Goal: Task Accomplishment & Management: Manage account settings

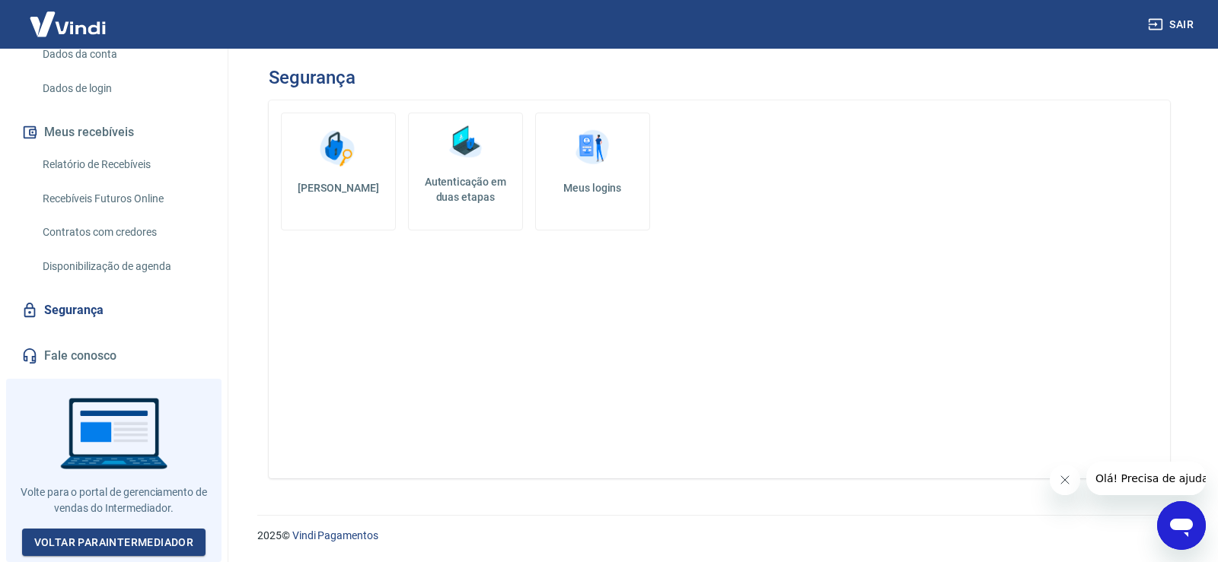
scroll to position [186, 0]
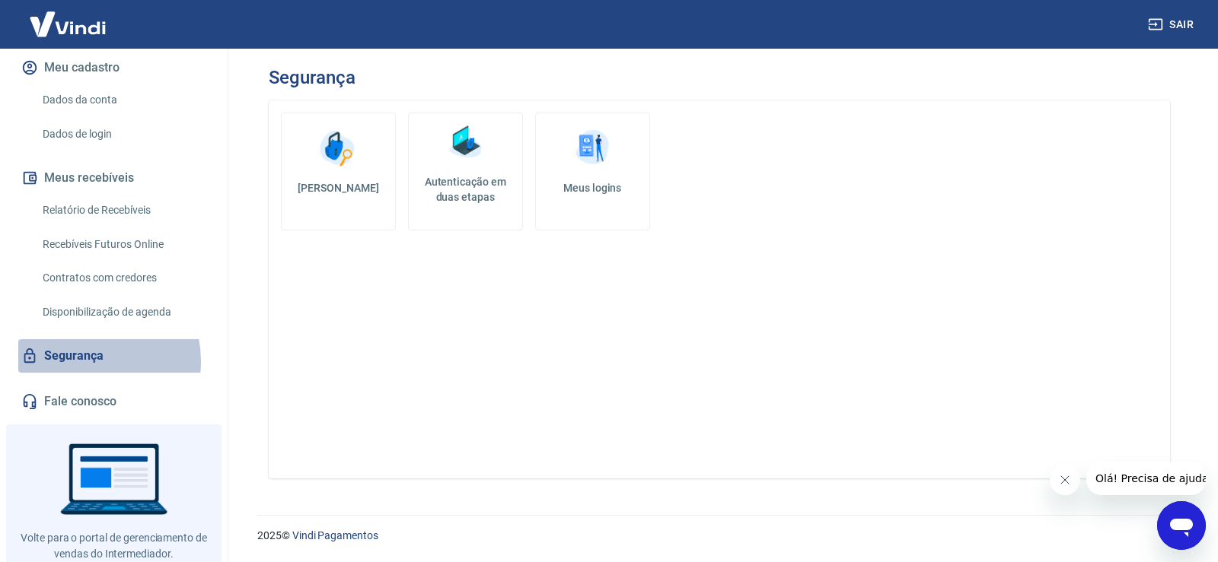
click at [81, 373] on link "Segurança" at bounding box center [113, 355] width 191 height 33
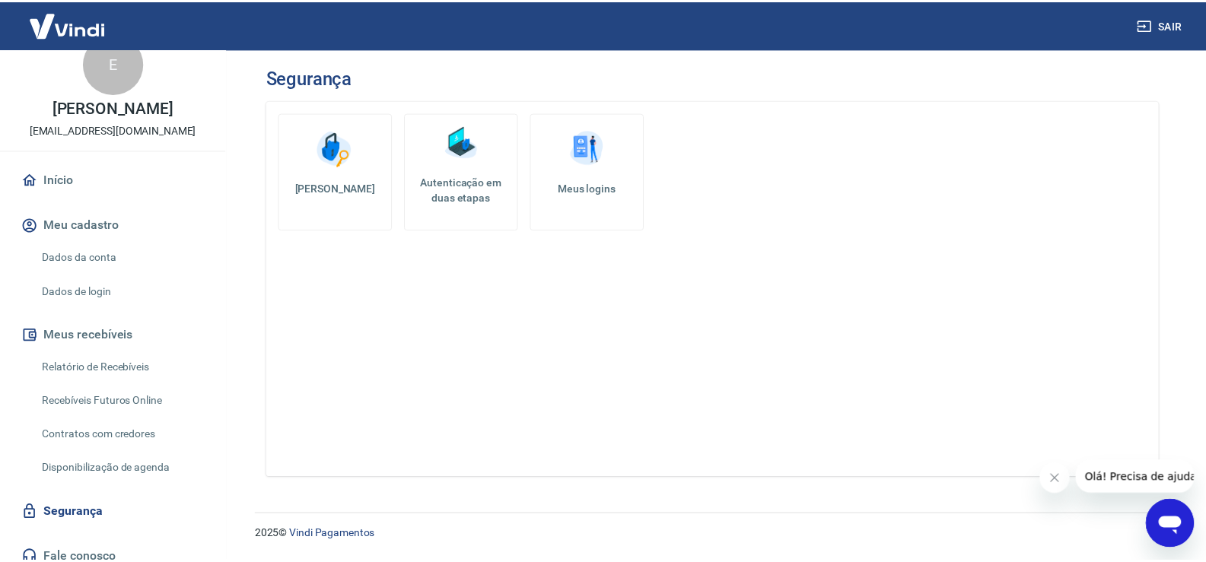
scroll to position [0, 0]
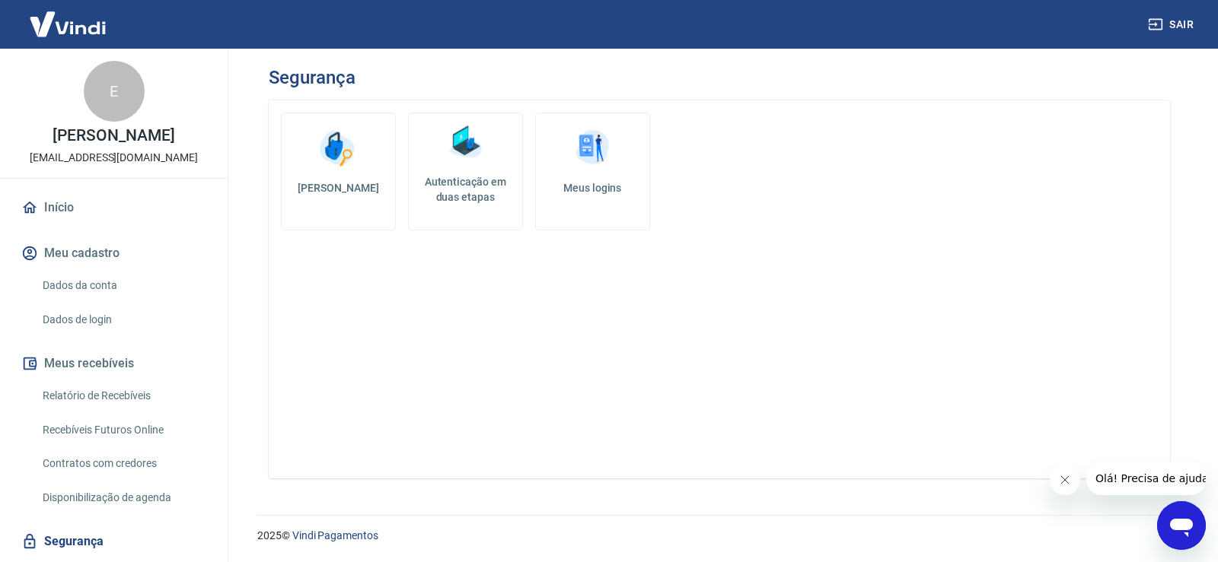
click at [81, 218] on link "Início" at bounding box center [113, 207] width 191 height 33
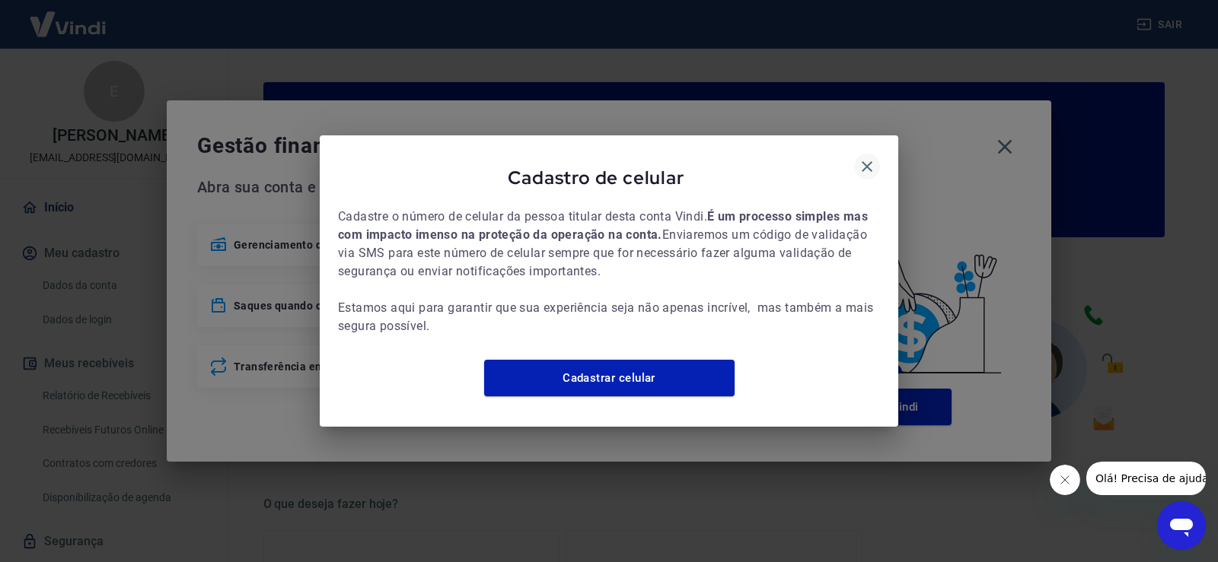
click at [874, 158] on icon "button" at bounding box center [867, 167] width 18 height 18
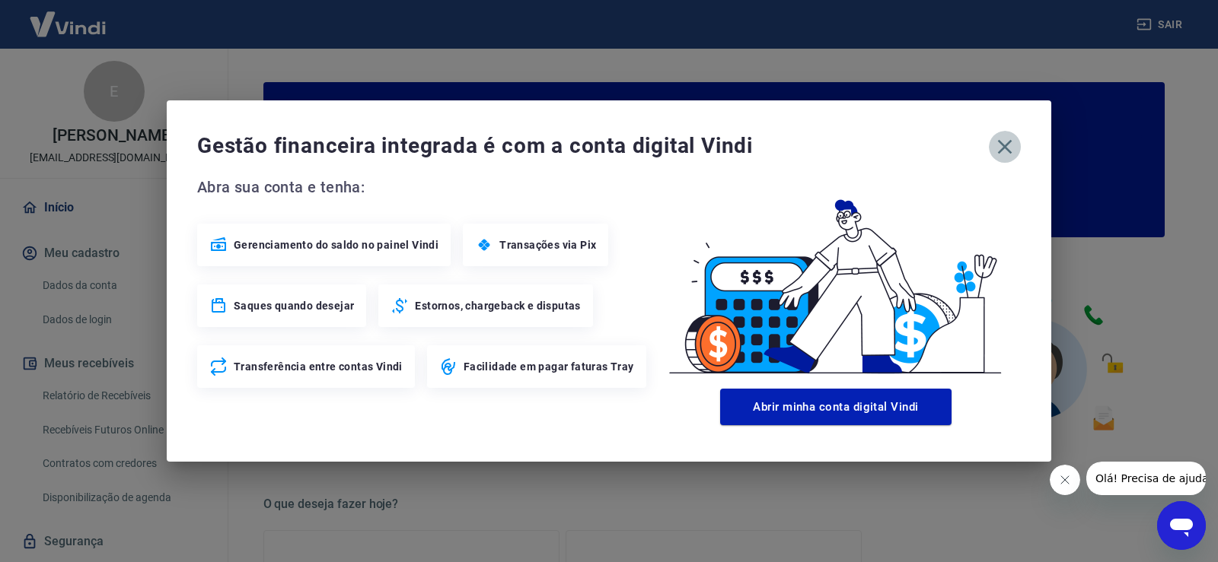
click at [1005, 147] on icon "button" at bounding box center [1005, 147] width 14 height 14
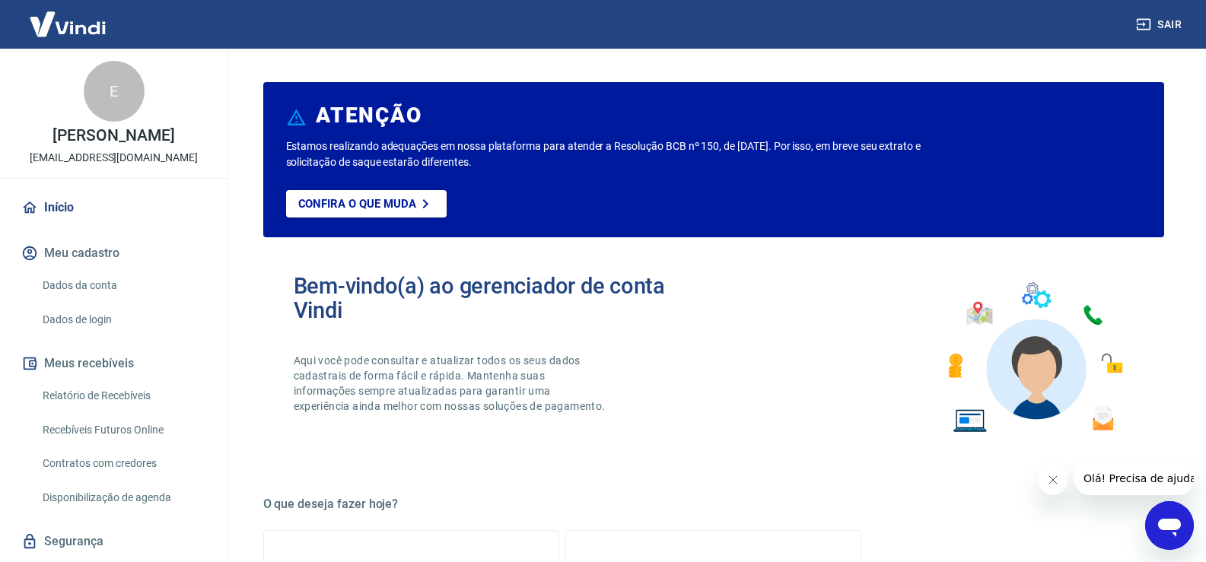
click at [68, 225] on link "Início" at bounding box center [113, 207] width 191 height 33
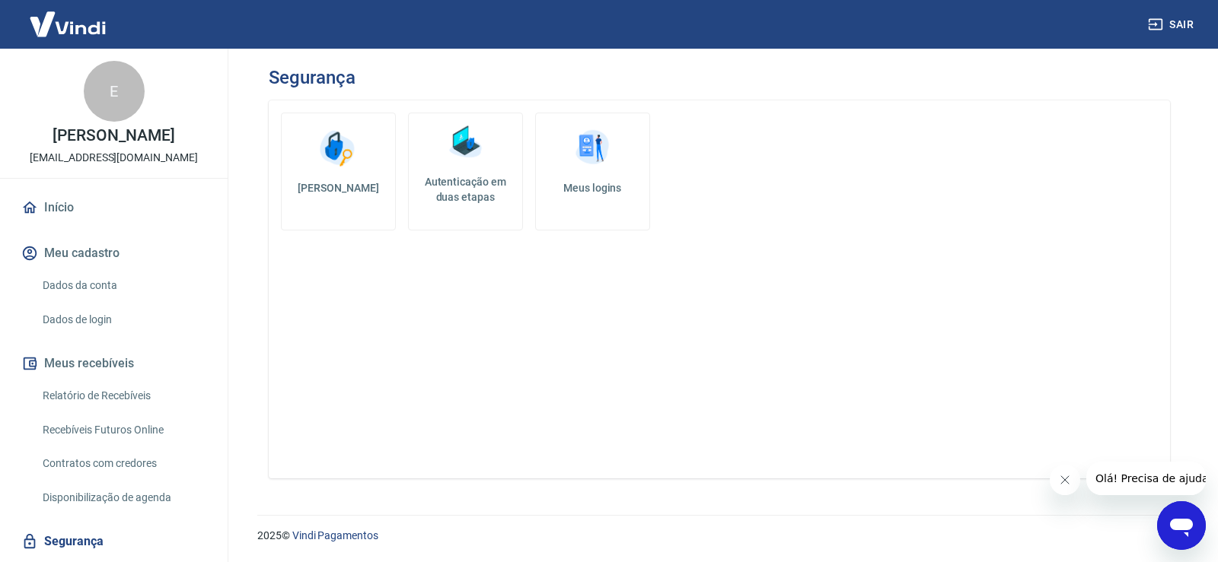
click at [79, 220] on link "Início" at bounding box center [113, 207] width 191 height 33
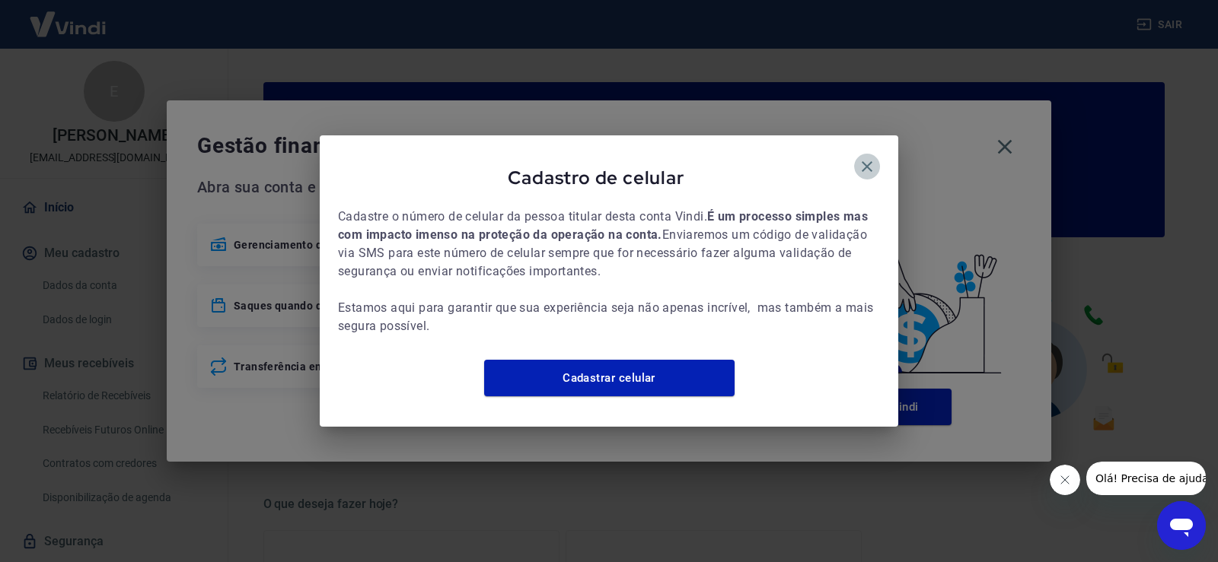
click at [868, 161] on icon "button" at bounding box center [867, 166] width 11 height 11
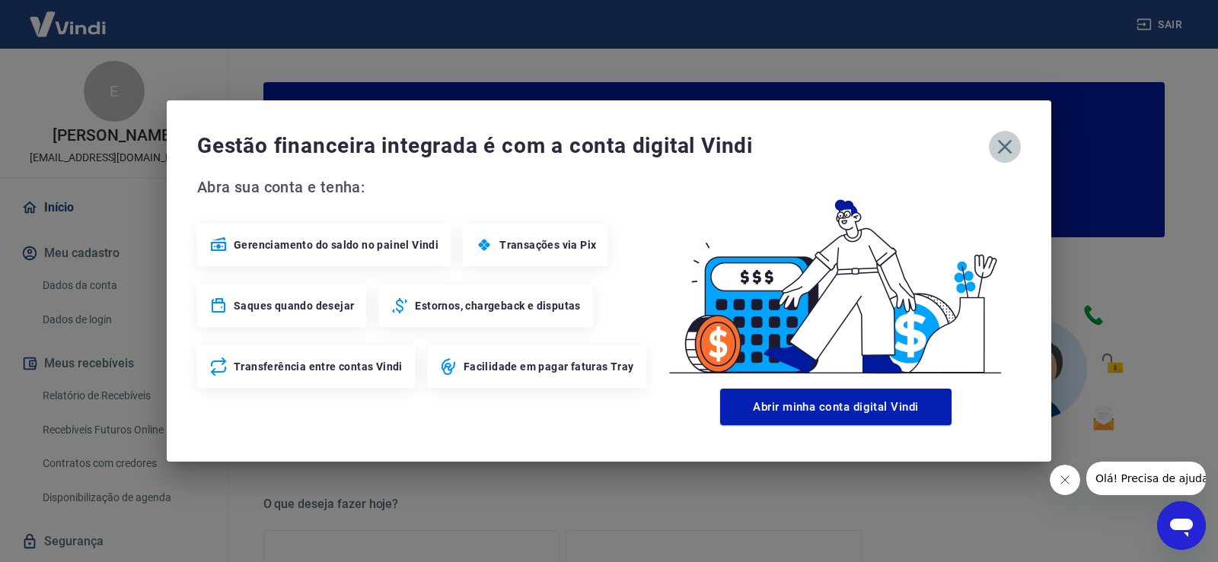
click at [1010, 143] on icon "button" at bounding box center [1004, 147] width 24 height 24
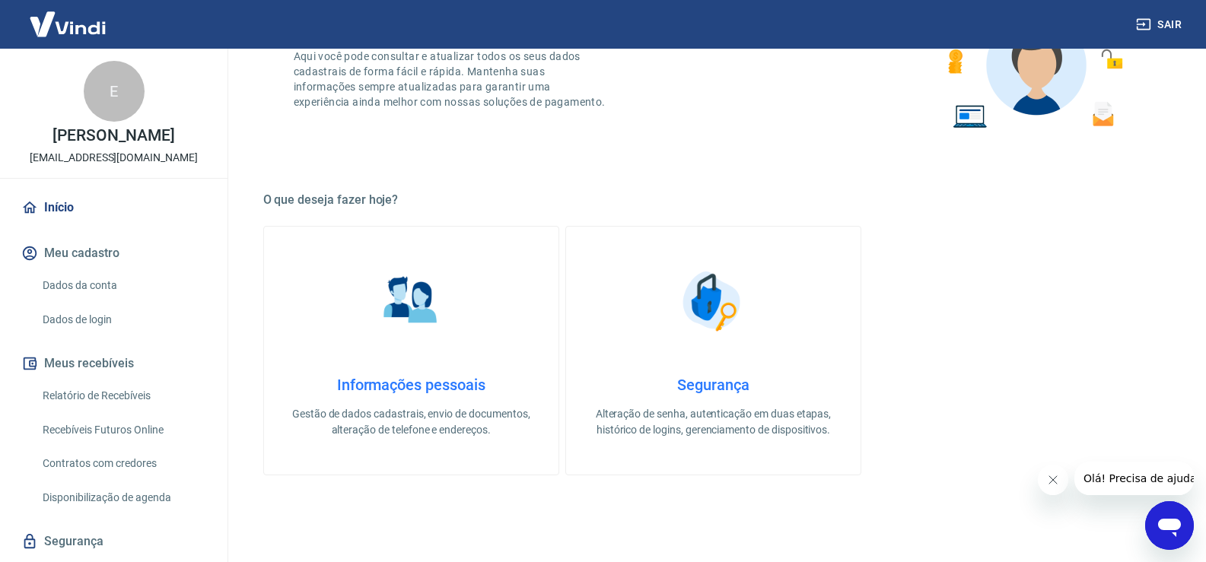
scroll to position [457, 0]
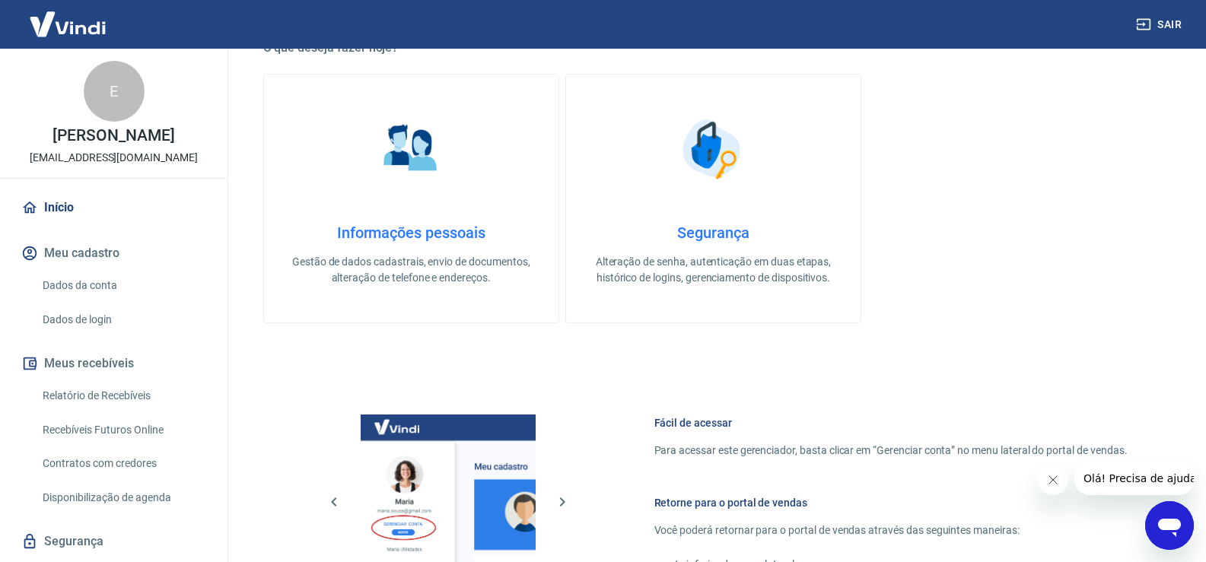
click at [413, 215] on link "Informações pessoais Gestão de dados cadastrais, envio de documentos, alteração…" at bounding box center [411, 199] width 296 height 250
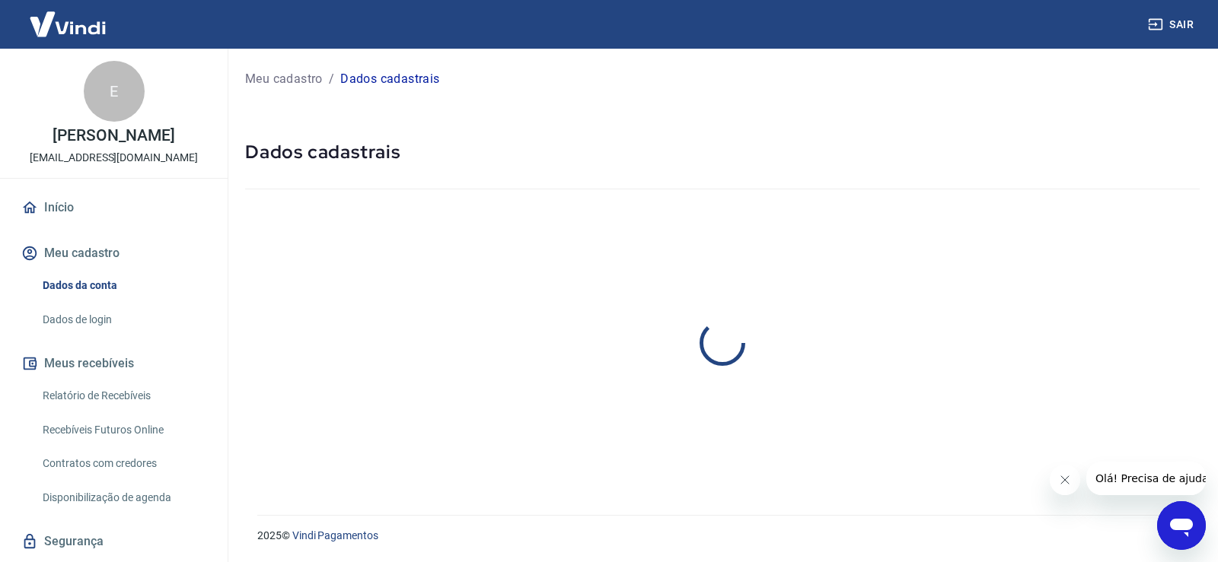
select select "SP"
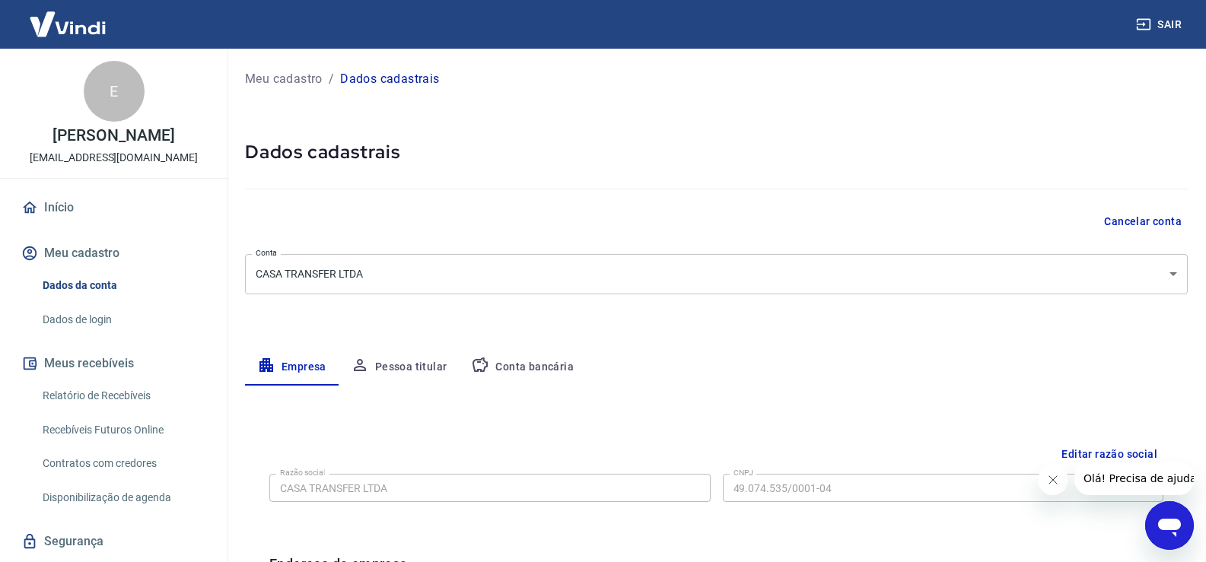
click at [511, 368] on button "Conta bancária" at bounding box center [522, 367] width 127 height 37
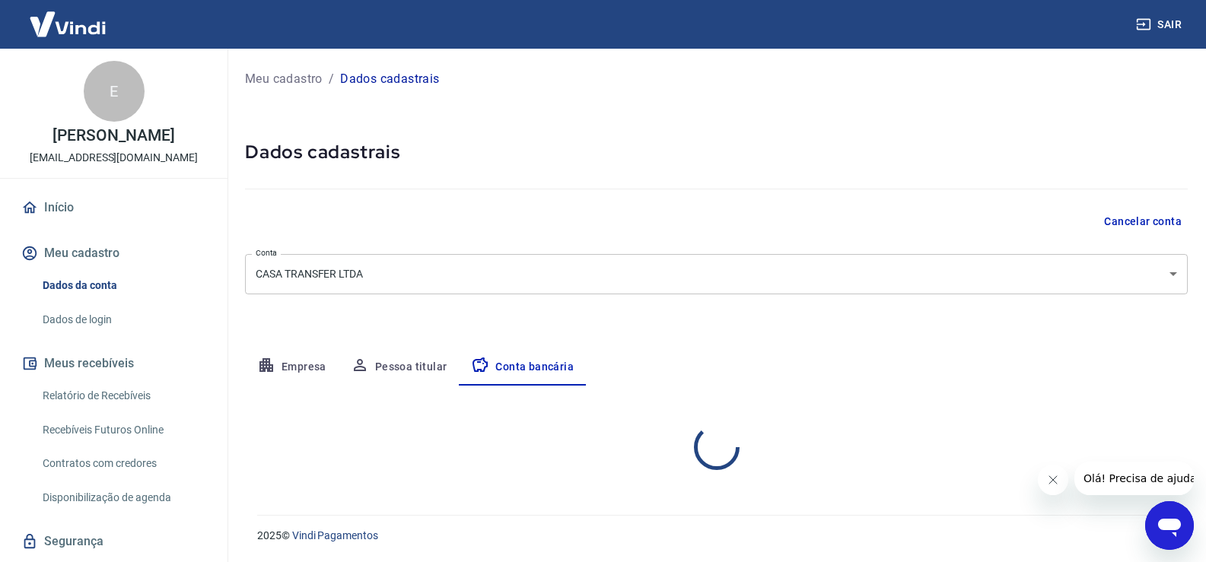
select select "1"
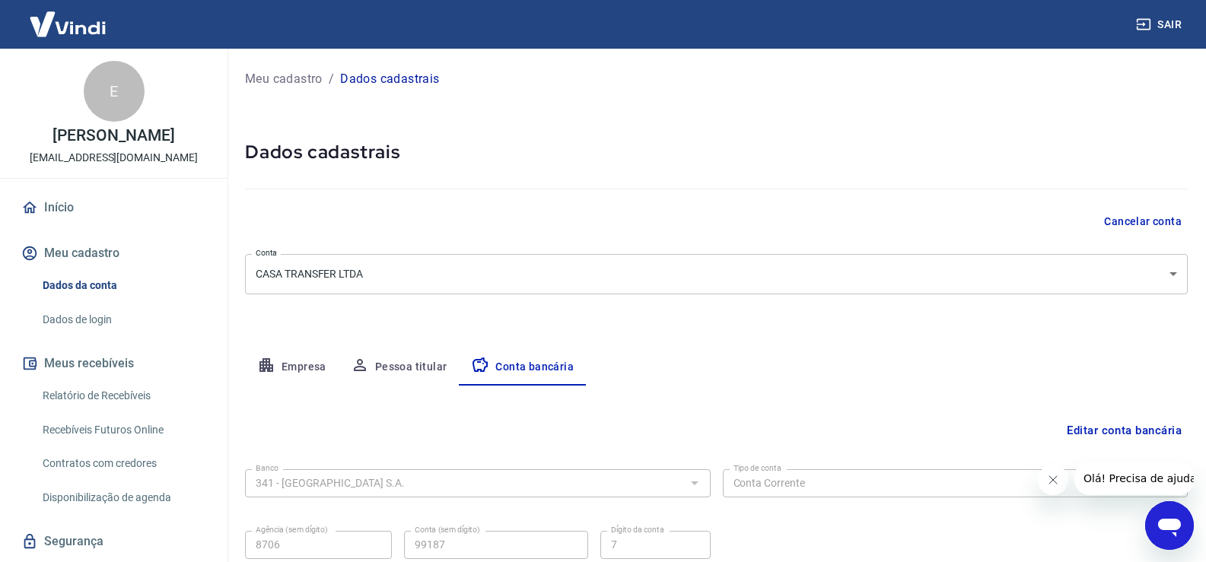
scroll to position [131, 0]
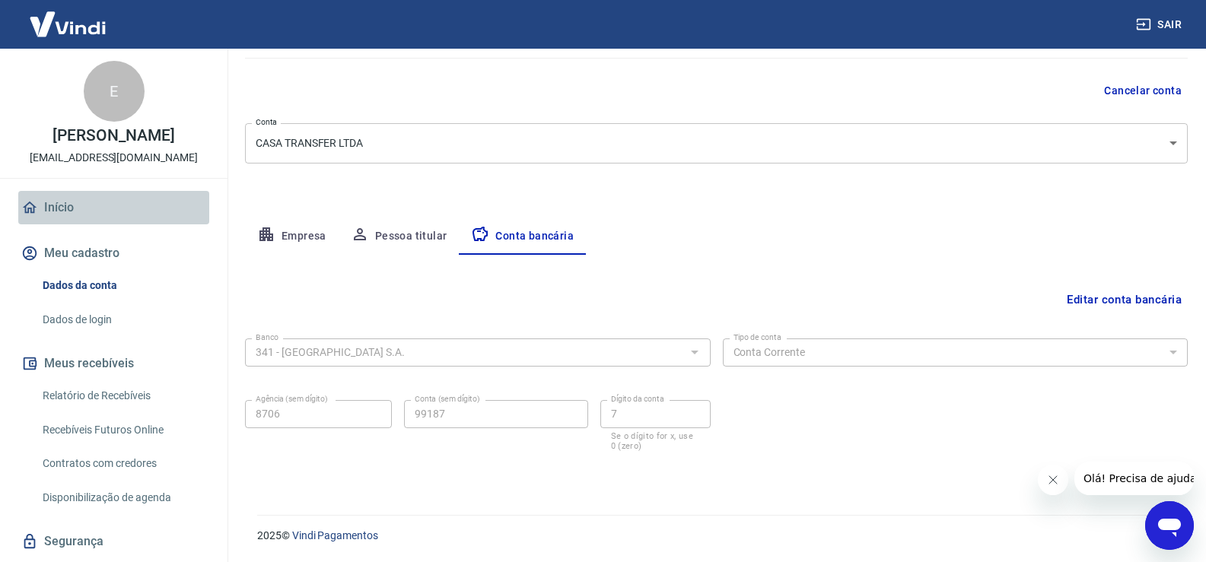
click at [138, 216] on link "Início" at bounding box center [113, 207] width 191 height 33
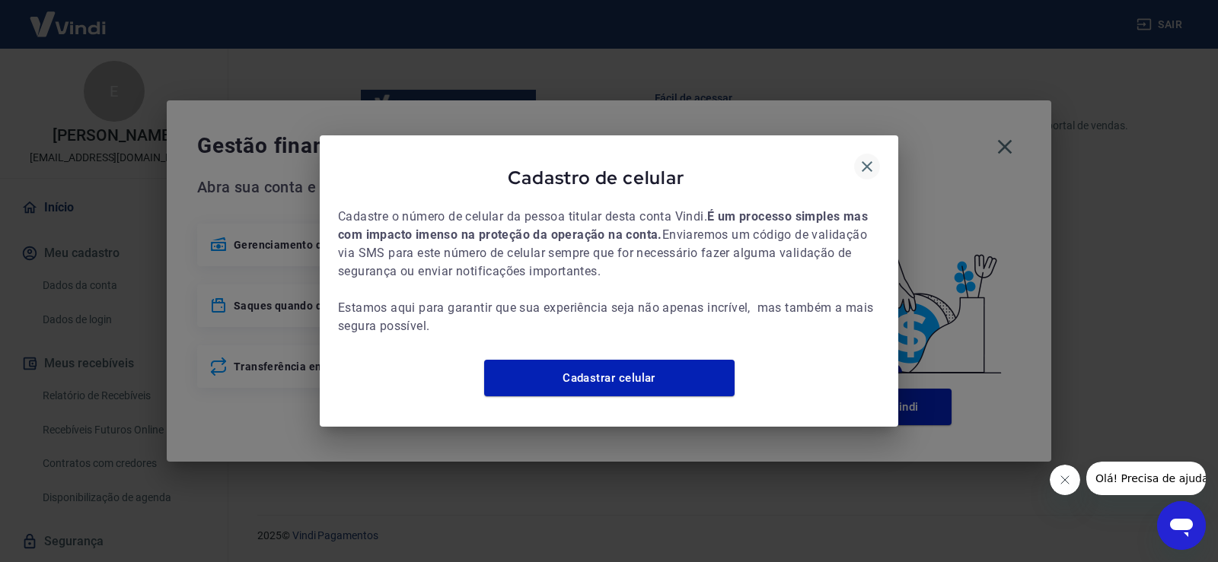
click at [874, 162] on icon "button" at bounding box center [867, 167] width 18 height 18
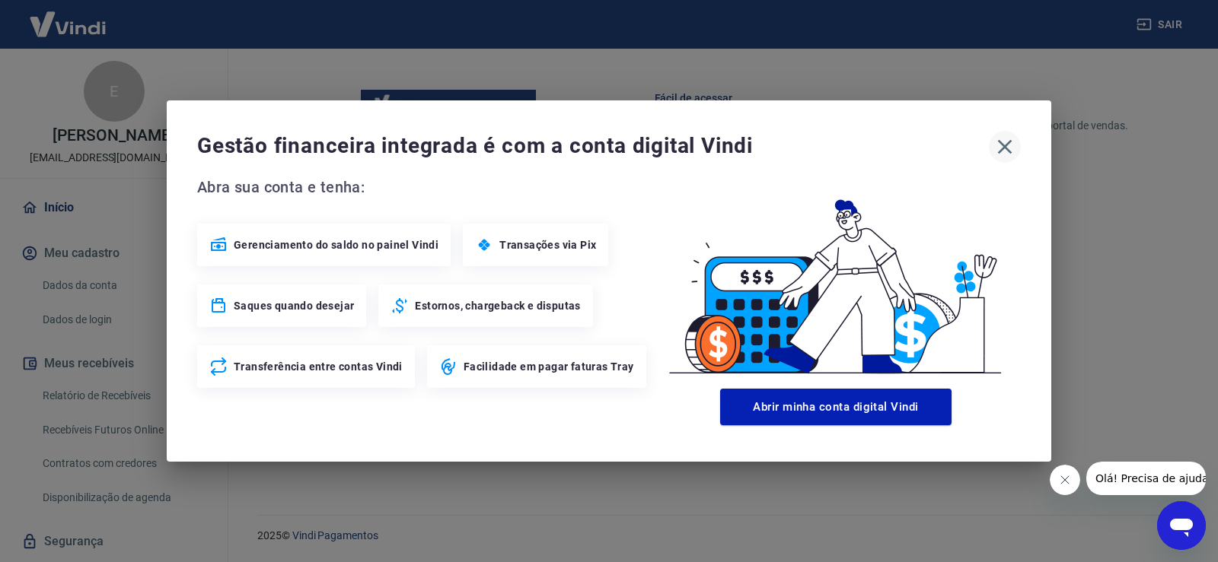
click at [1003, 148] on icon "button" at bounding box center [1005, 147] width 14 height 14
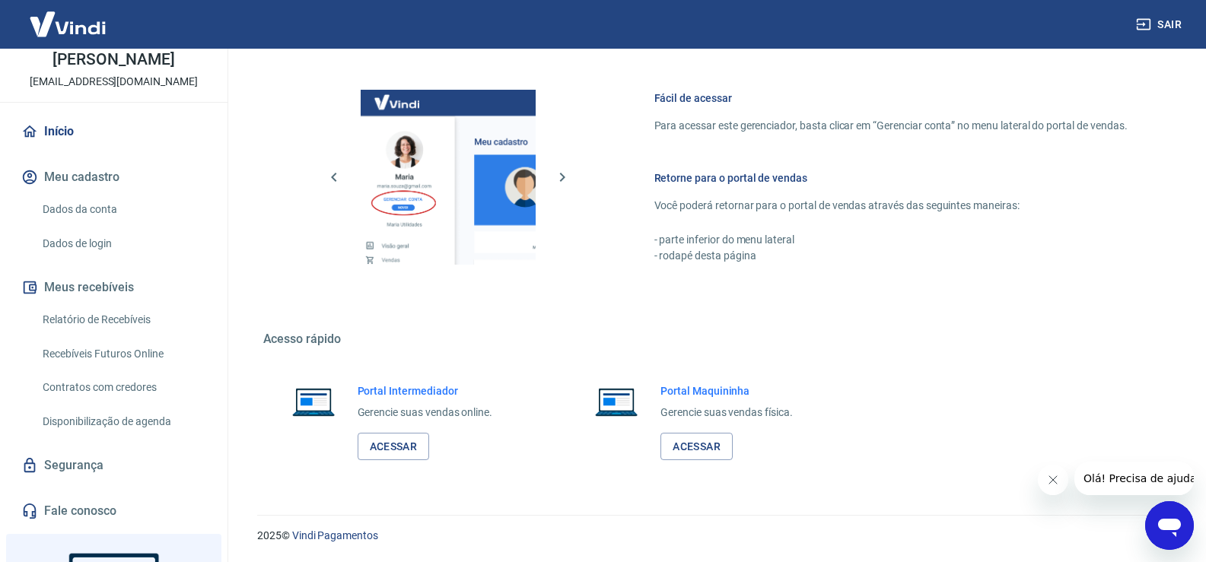
scroll to position [152, 0]
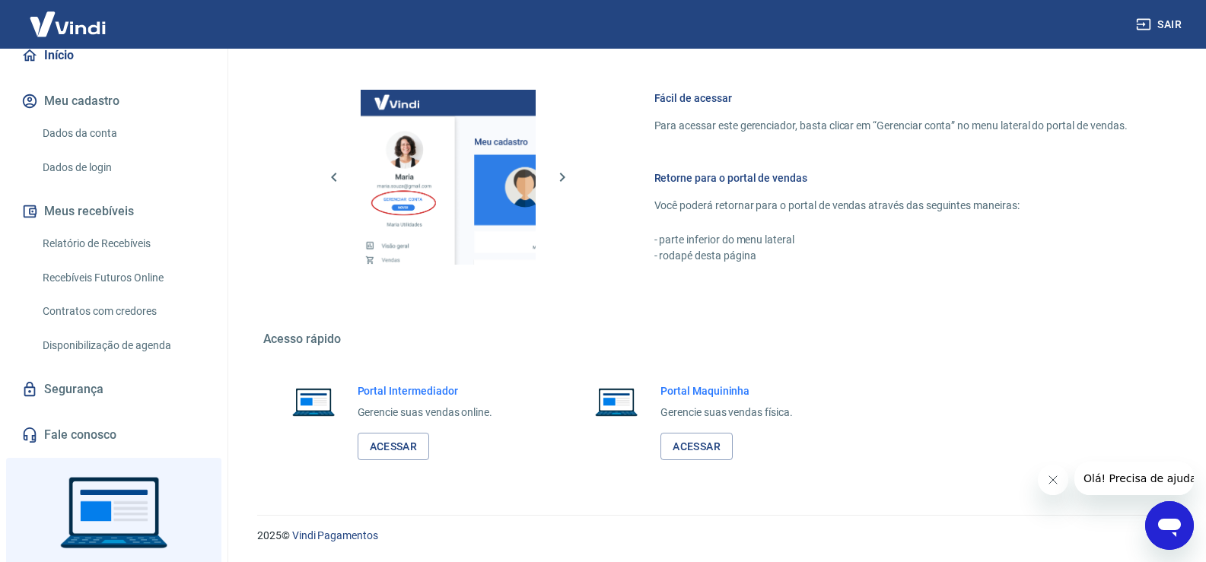
click at [120, 260] on link "Relatório de Recebíveis" at bounding box center [123, 243] width 173 height 31
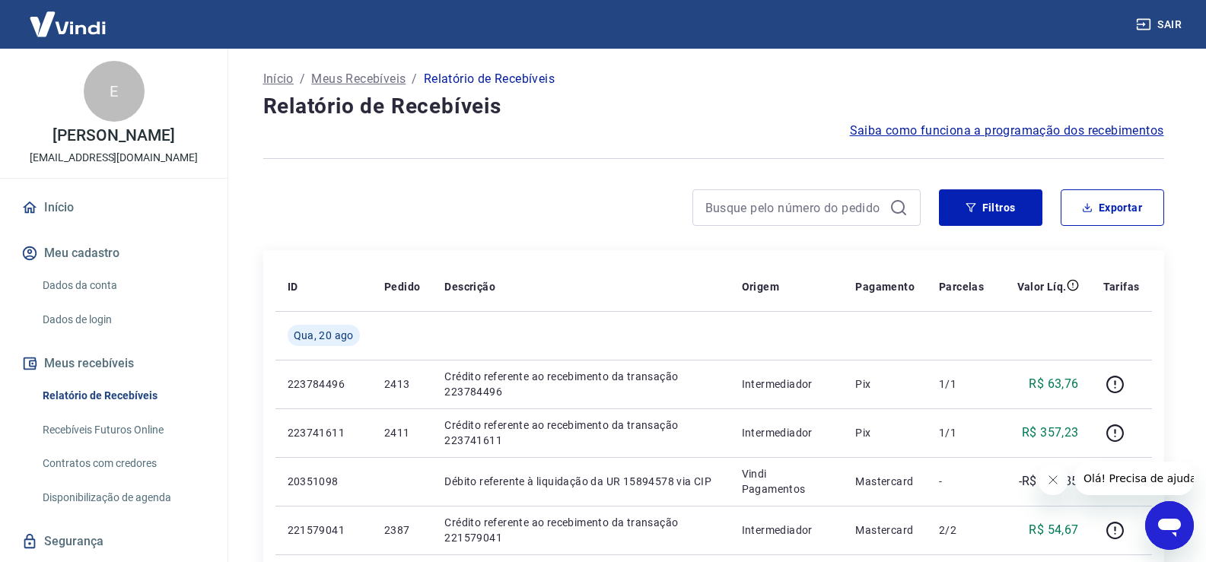
click at [78, 219] on link "Início" at bounding box center [113, 207] width 191 height 33
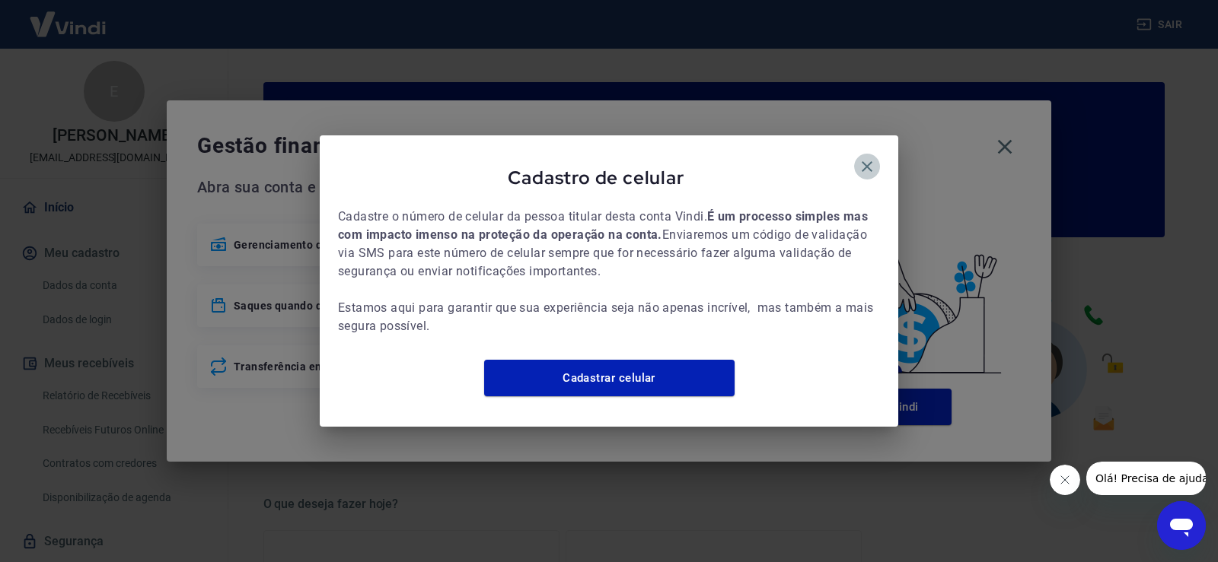
click at [871, 158] on icon "button" at bounding box center [867, 167] width 18 height 18
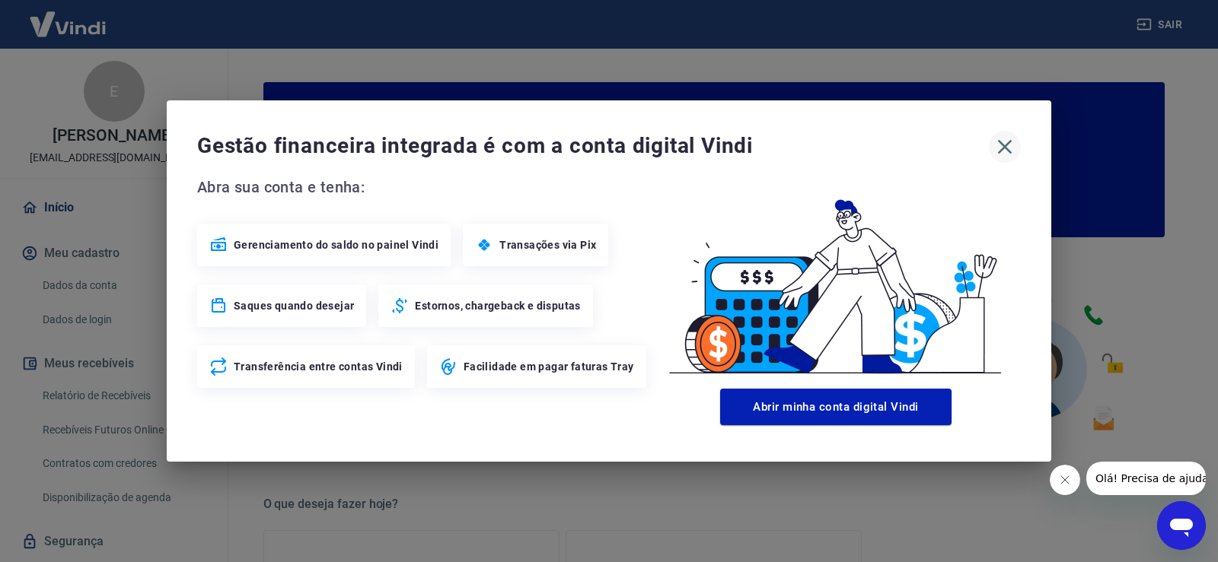
drag, startPoint x: 1002, startPoint y: 148, endPoint x: 962, endPoint y: 148, distance: 40.3
click at [1001, 148] on icon "button" at bounding box center [1004, 147] width 24 height 24
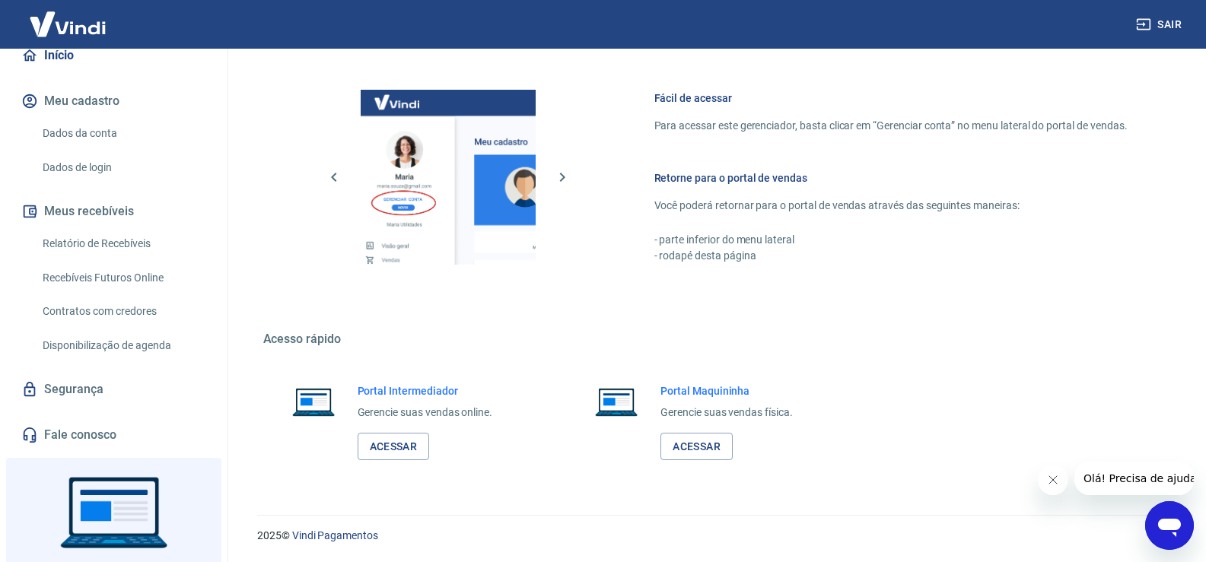
scroll to position [242, 0]
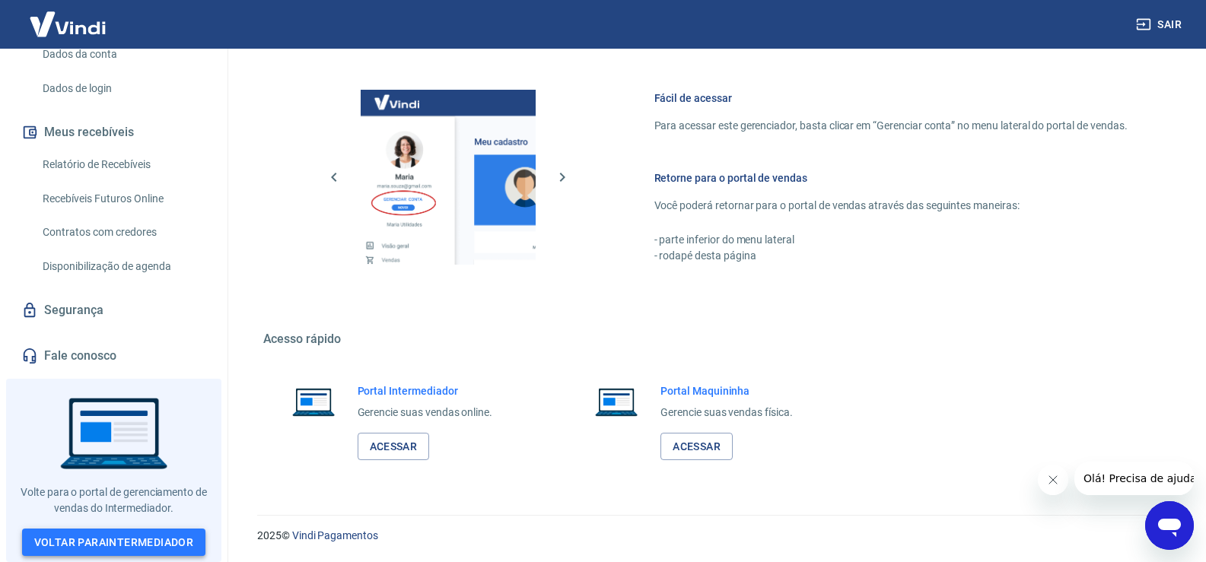
click at [192, 532] on link "Voltar para Intermediador" at bounding box center [114, 543] width 184 height 28
